Goal: Information Seeking & Learning: Learn about a topic

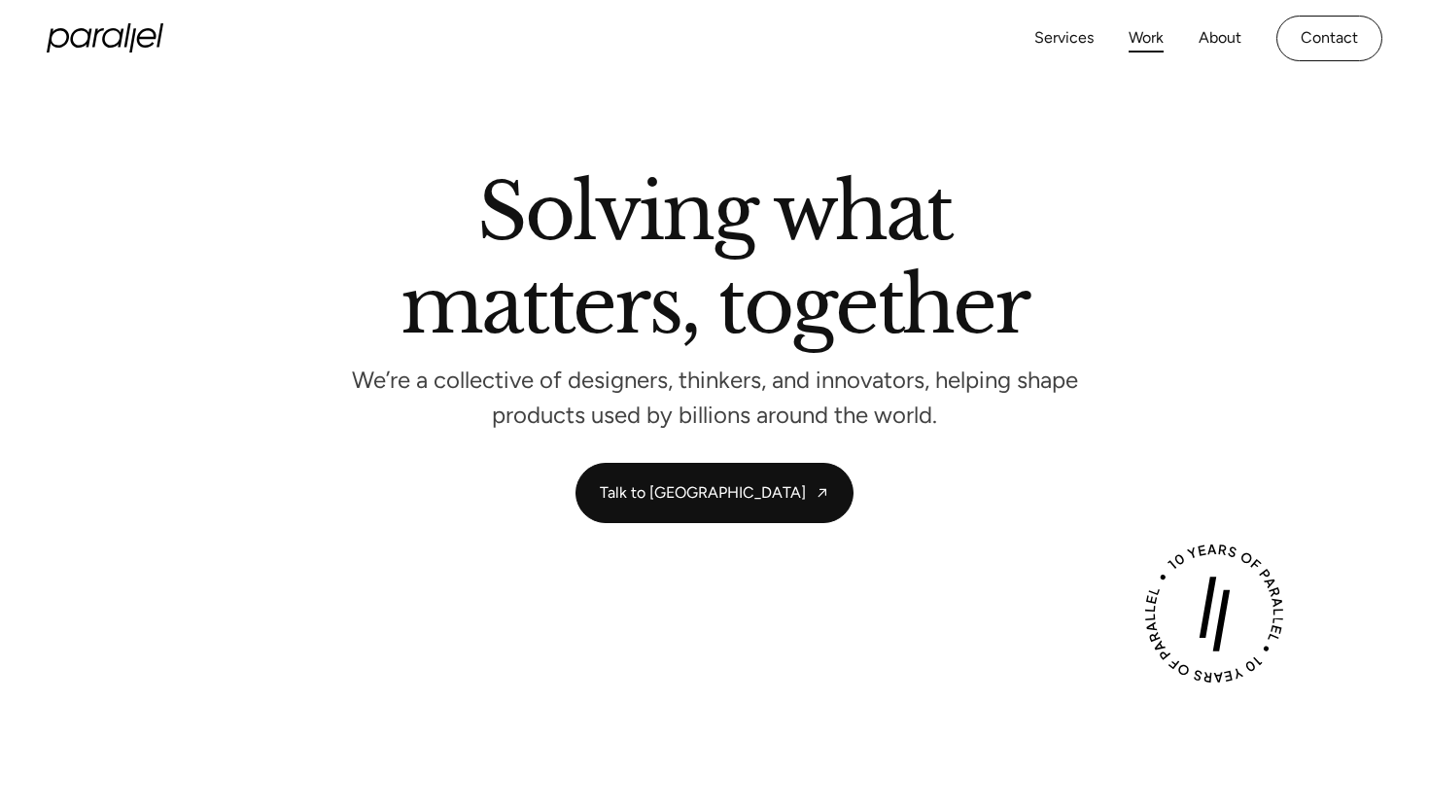
click at [1156, 36] on link "Work" at bounding box center [1145, 38] width 35 height 28
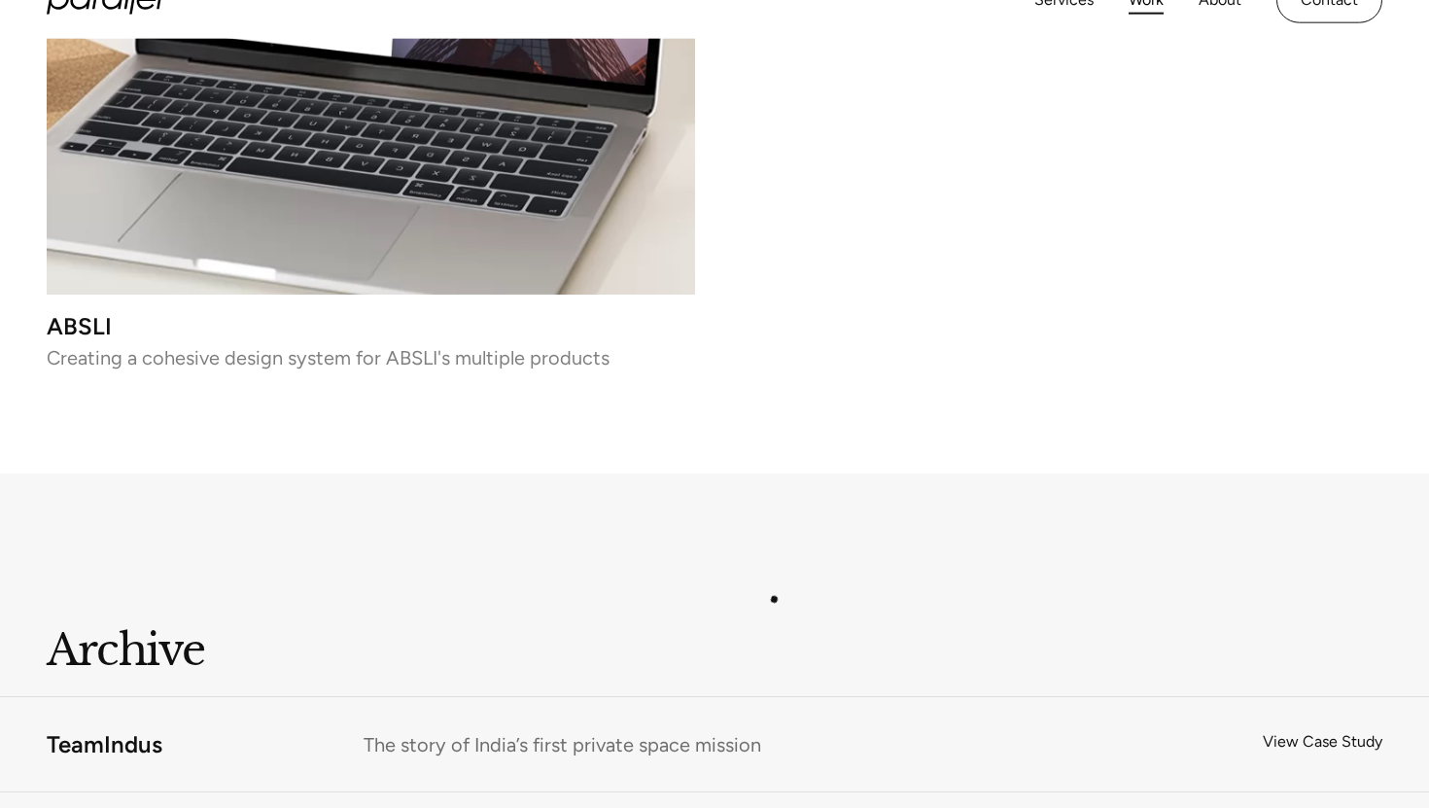
scroll to position [14846, 0]
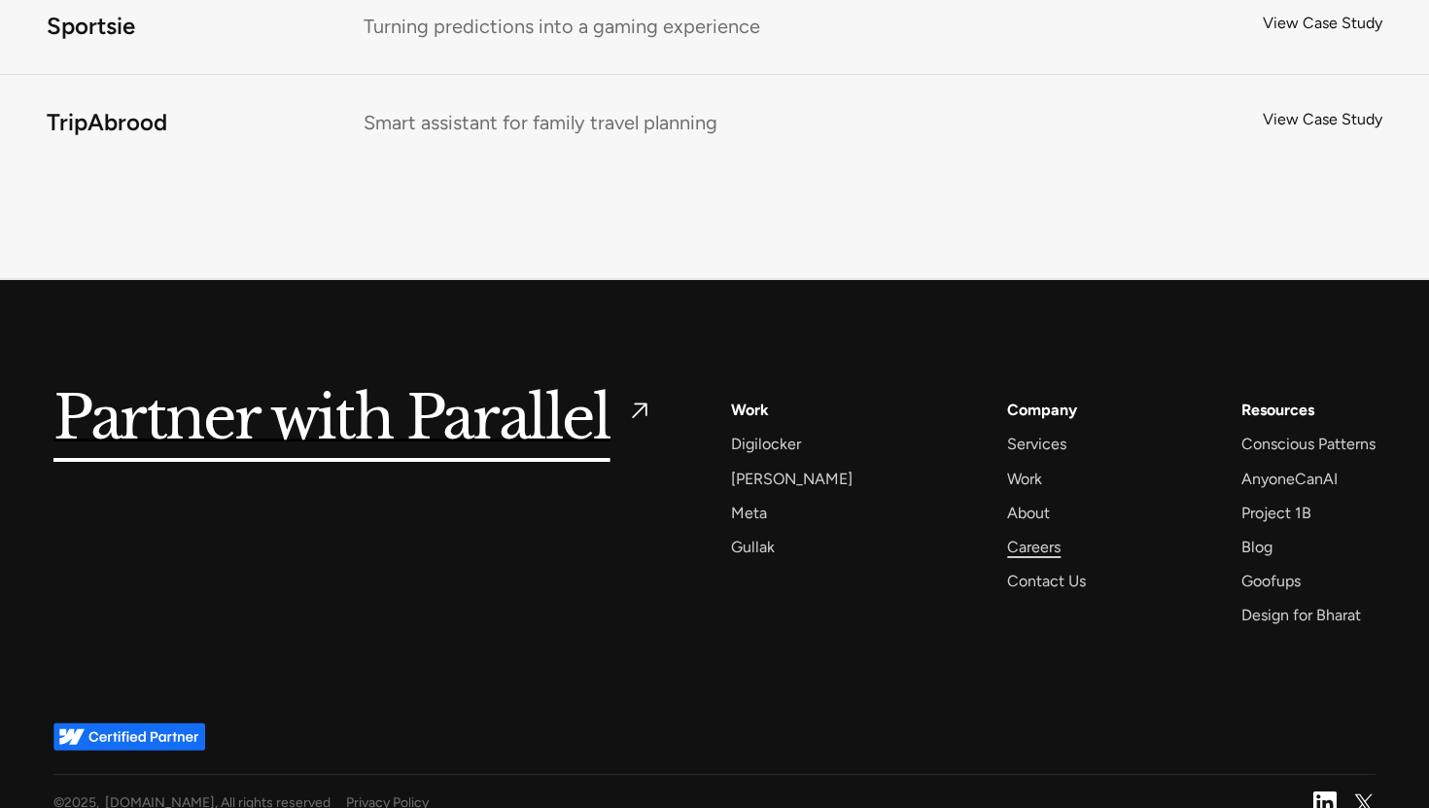
click at [1007, 534] on div "Careers" at bounding box center [1033, 547] width 53 height 26
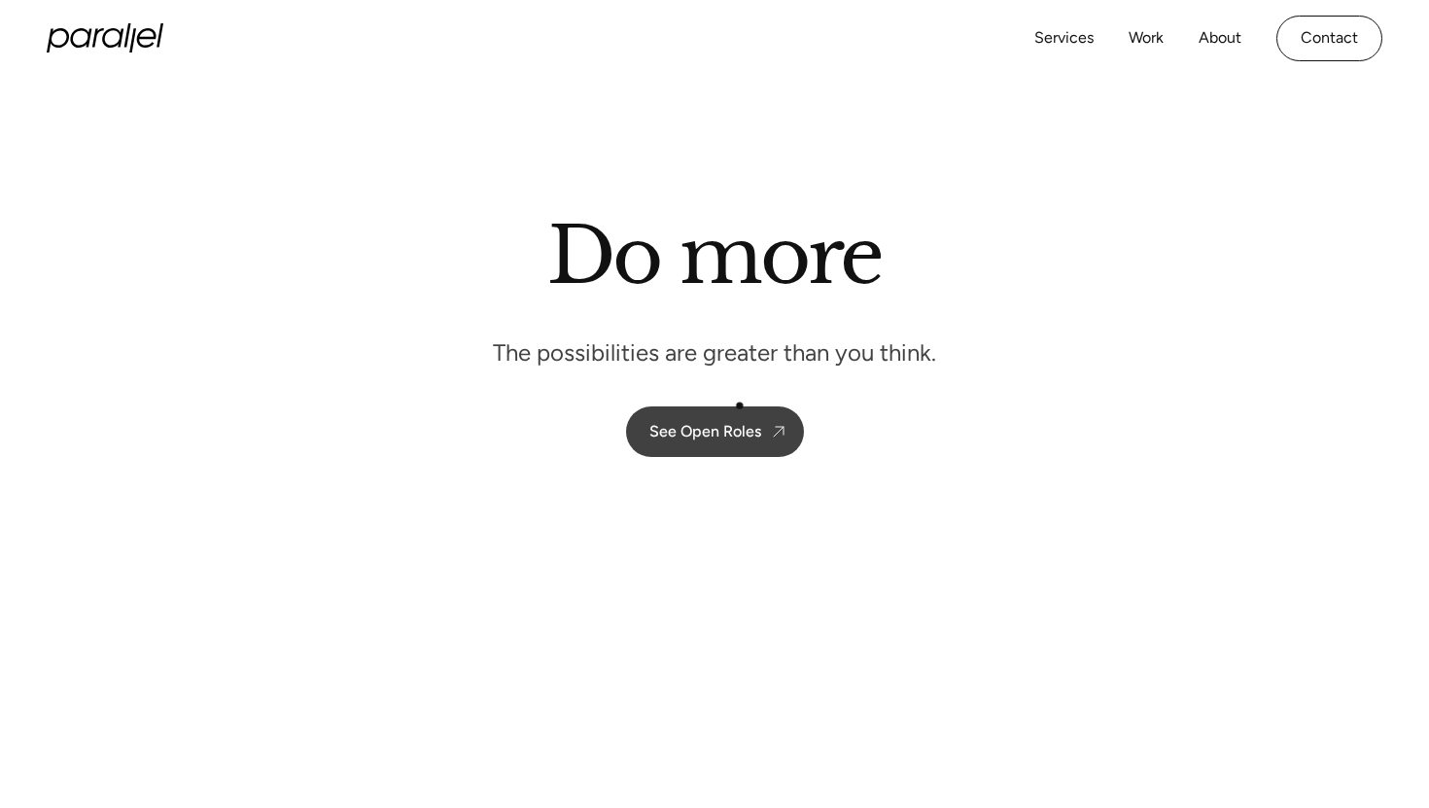
click at [720, 422] on div "See Open Roles" at bounding box center [705, 431] width 112 height 18
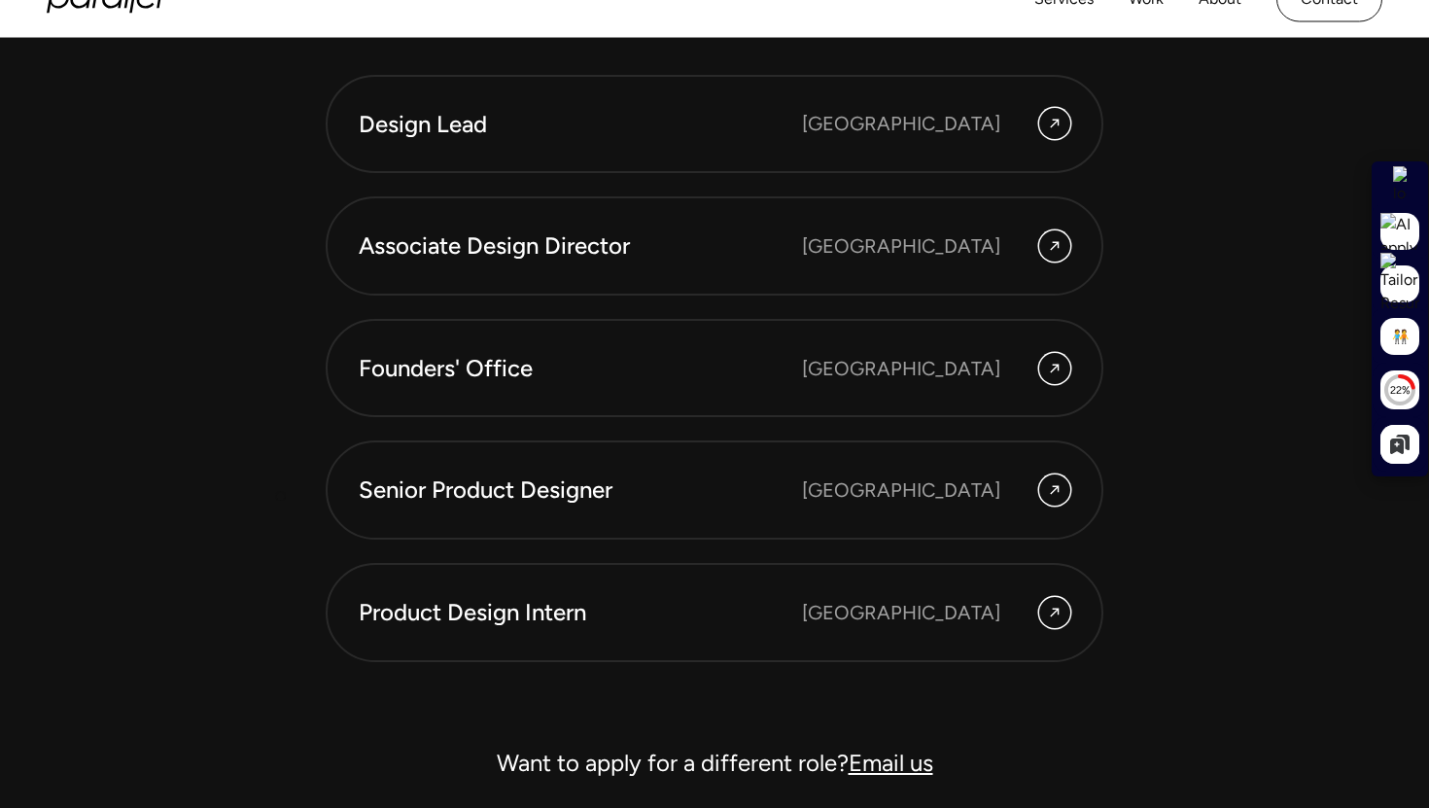
scroll to position [5323, 0]
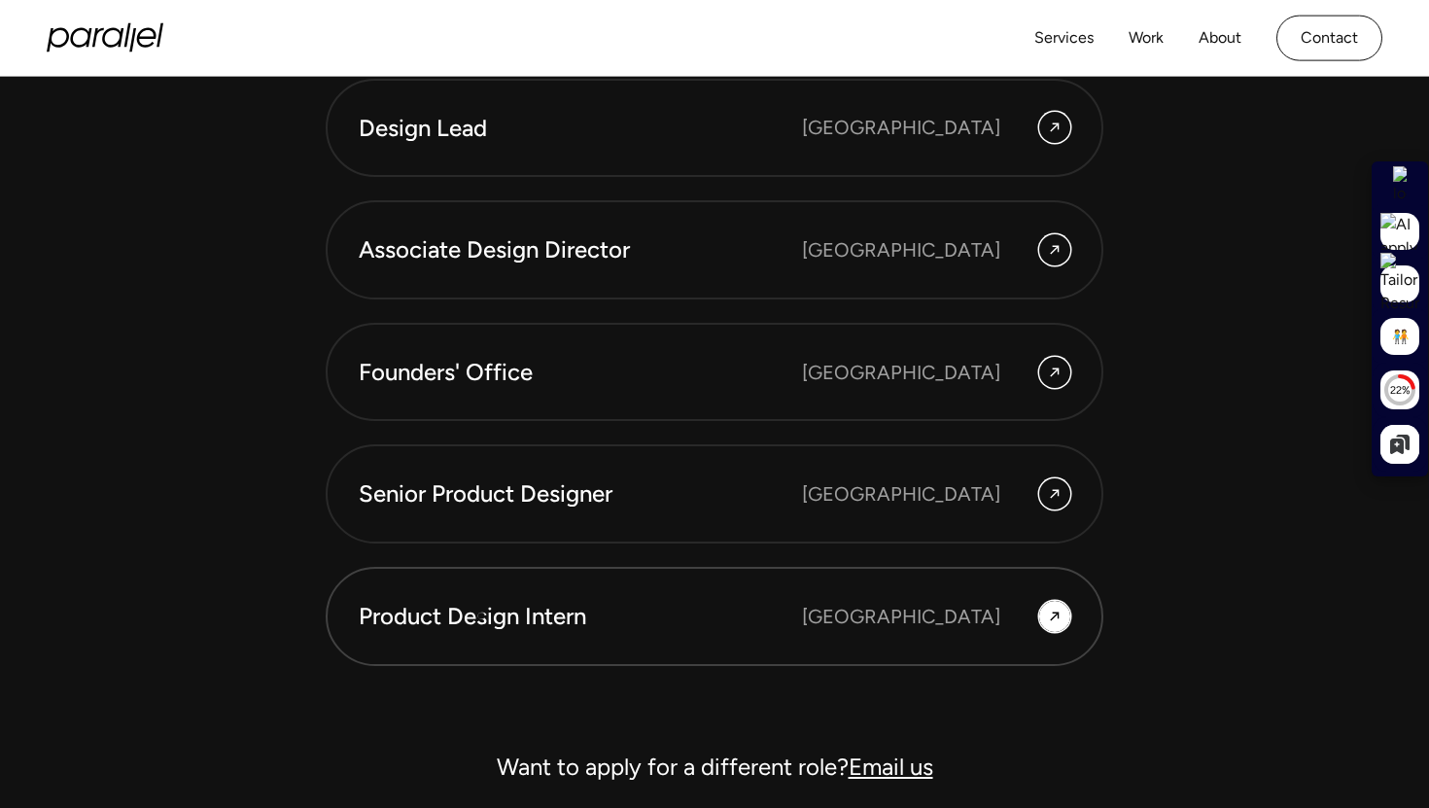
click at [526, 639] on link "Product Design Intern Bangalore" at bounding box center [714, 616] width 777 height 99
